Goal: Transaction & Acquisition: Purchase product/service

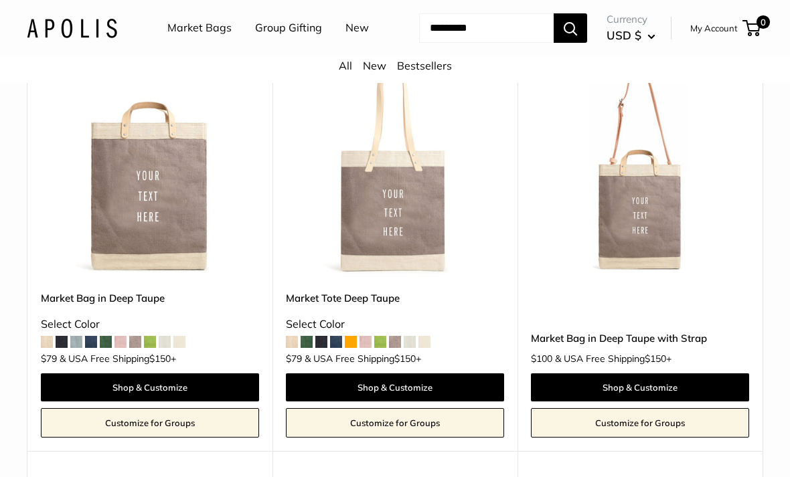
scroll to position [5687, 0]
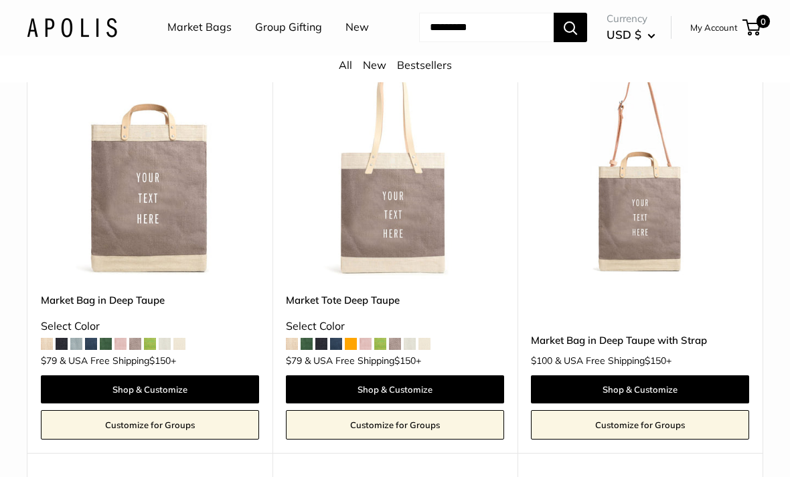
click at [116, 212] on img at bounding box center [150, 171] width 218 height 218
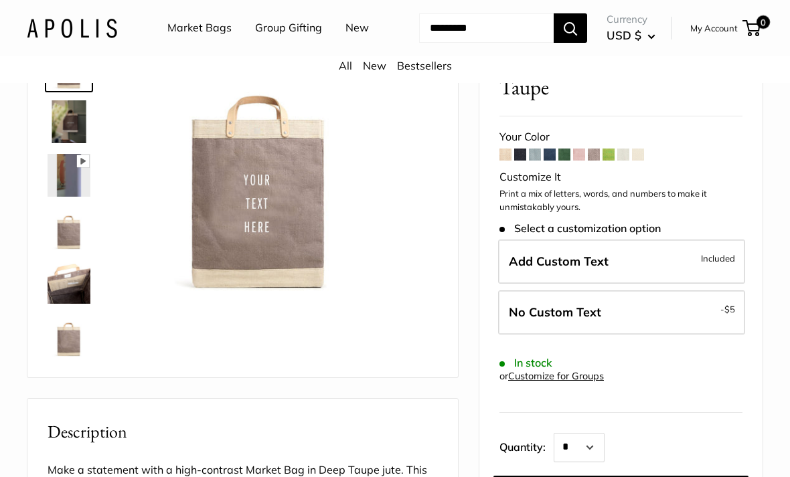
scroll to position [110, 0]
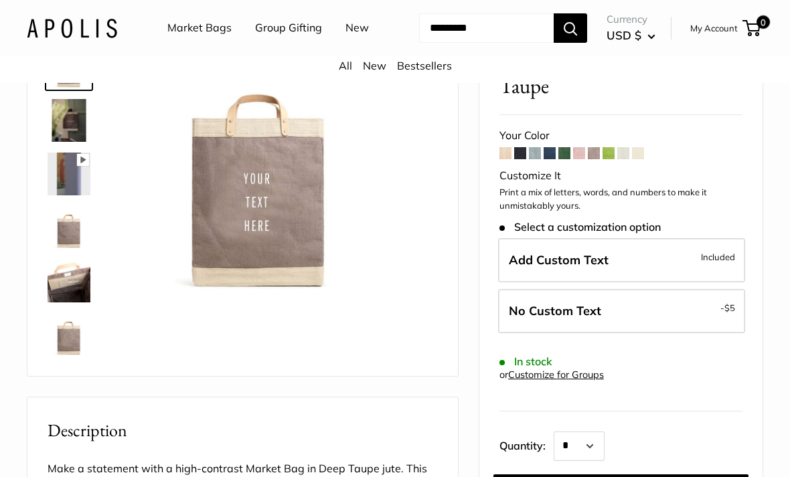
click at [617, 282] on label "Add Custom Text Included" at bounding box center [621, 260] width 247 height 44
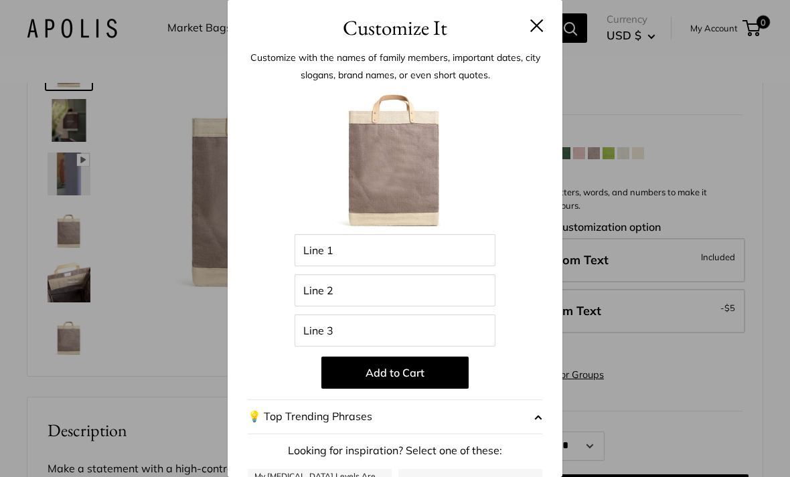
click at [537, 21] on button at bounding box center [536, 25] width 13 height 13
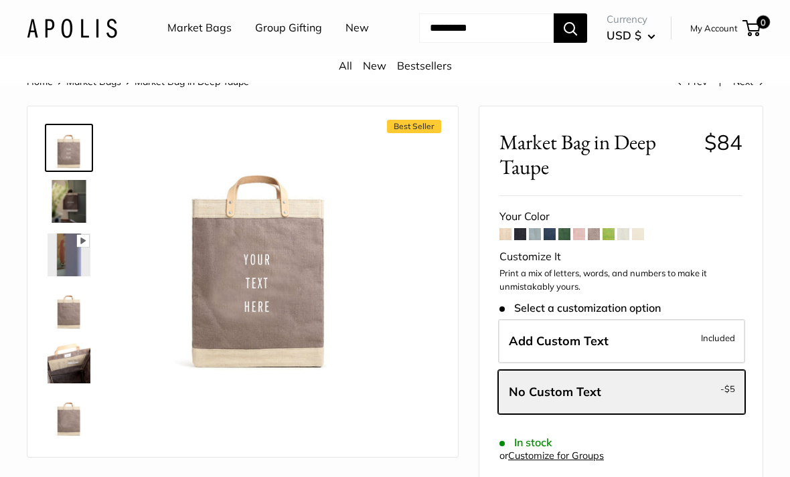
scroll to position [0, 0]
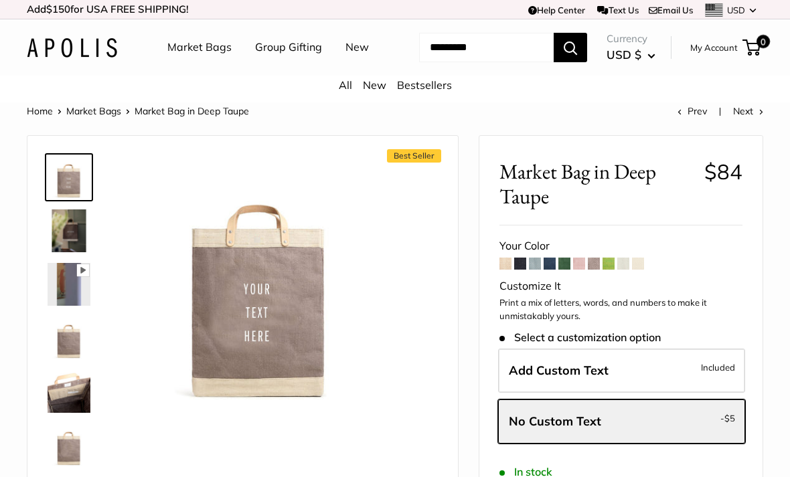
click at [509, 59] on input "Search..." at bounding box center [486, 47] width 135 height 29
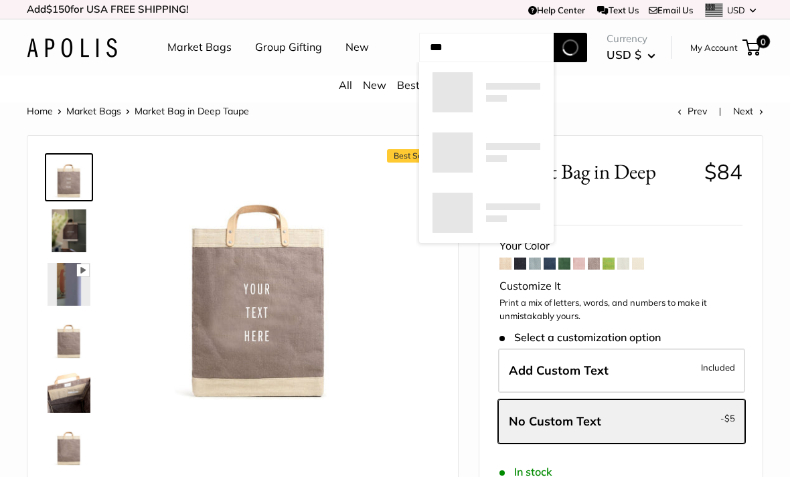
type input "***"
click at [578, 62] on button "Search" at bounding box center [570, 47] width 33 height 29
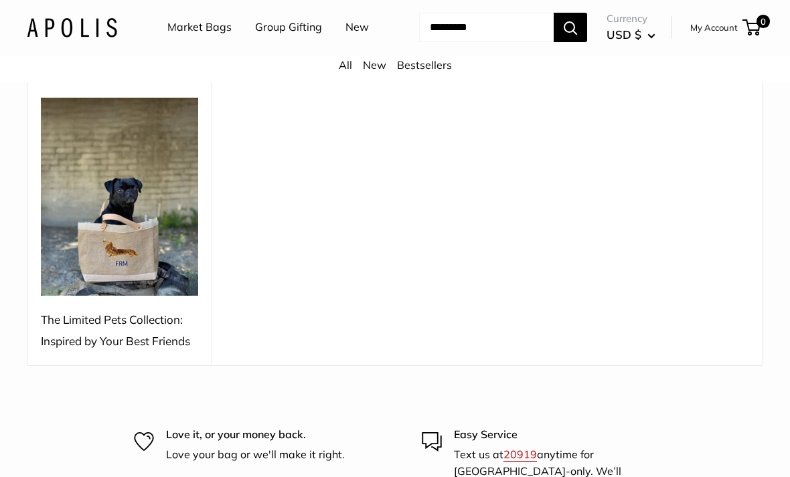
scroll to position [175, 0]
click at [82, 352] on div "The Limited Pets Collection: Inspired by Your Best Friends" at bounding box center [119, 330] width 157 height 43
click at [89, 290] on img at bounding box center [119, 197] width 157 height 199
click at [109, 352] on div "The Limited Pets Collection: Inspired by Your Best Friends" at bounding box center [119, 330] width 157 height 43
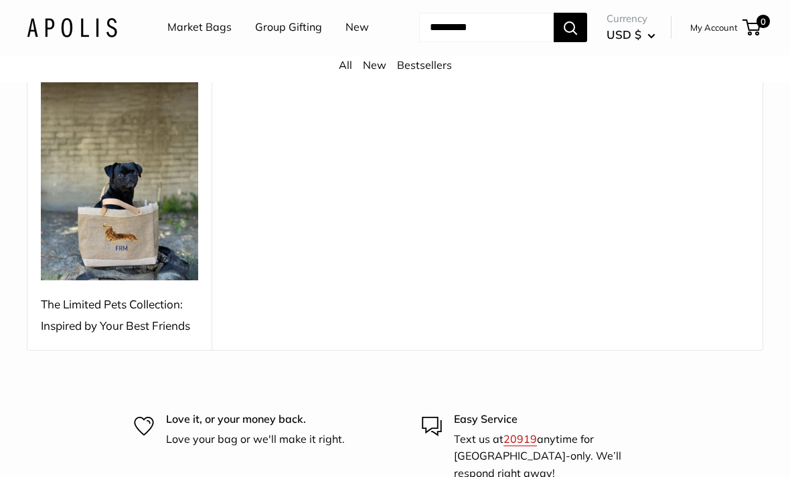
scroll to position [190, 0]
click at [100, 265] on img at bounding box center [119, 181] width 157 height 199
click at [91, 281] on img at bounding box center [119, 181] width 157 height 199
click at [79, 337] on div "The Limited Pets Collection: Inspired by Your Best Friends" at bounding box center [119, 315] width 157 height 43
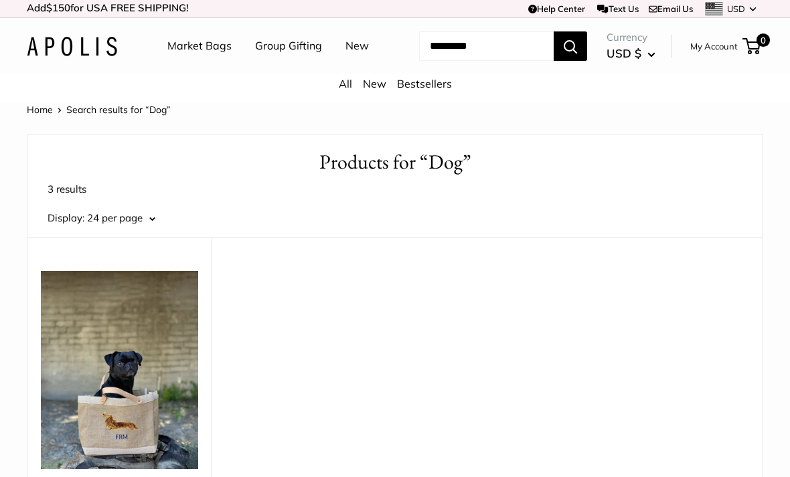
scroll to position [0, 0]
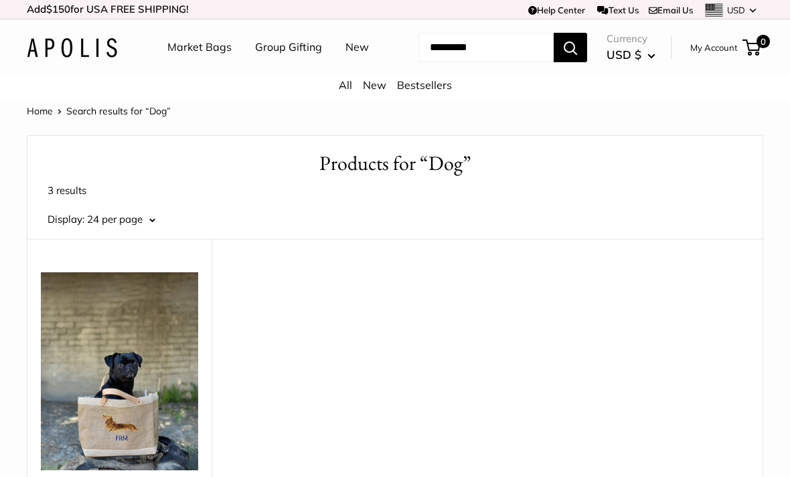
click at [343, 92] on link "All" at bounding box center [345, 84] width 13 height 13
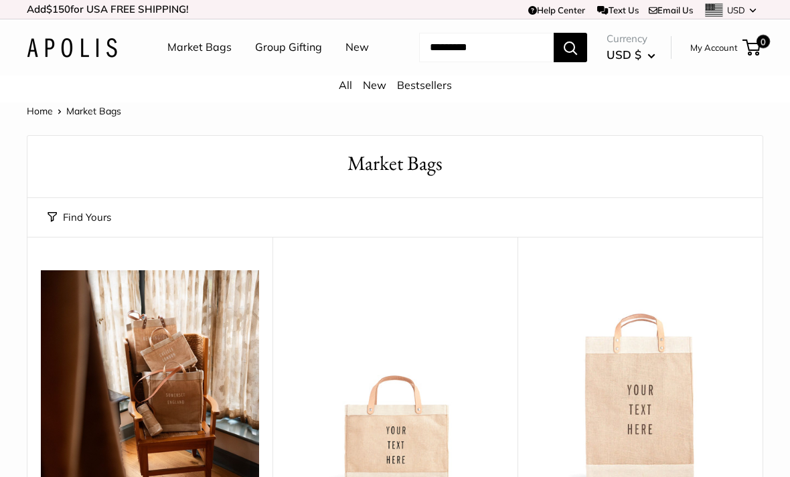
click at [373, 92] on link "New" at bounding box center [374, 84] width 23 height 13
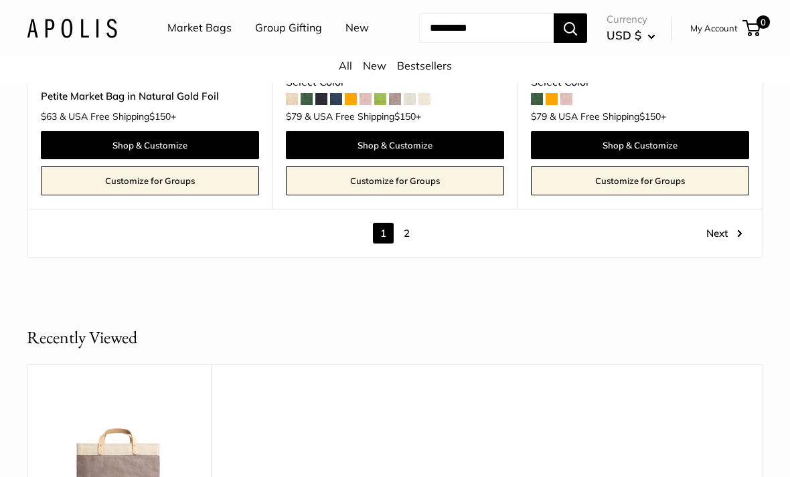
scroll to position [6732, 0]
click at [404, 224] on link "2" at bounding box center [406, 233] width 21 height 21
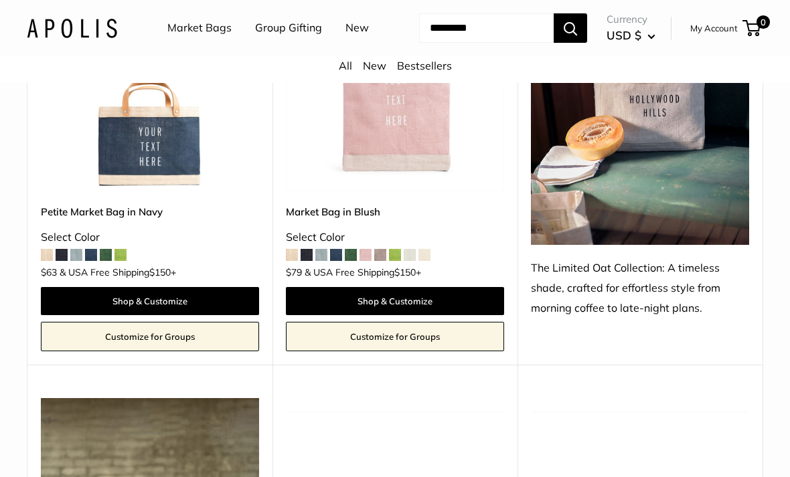
scroll to position [297, 0]
